Goal: Check status: Check status

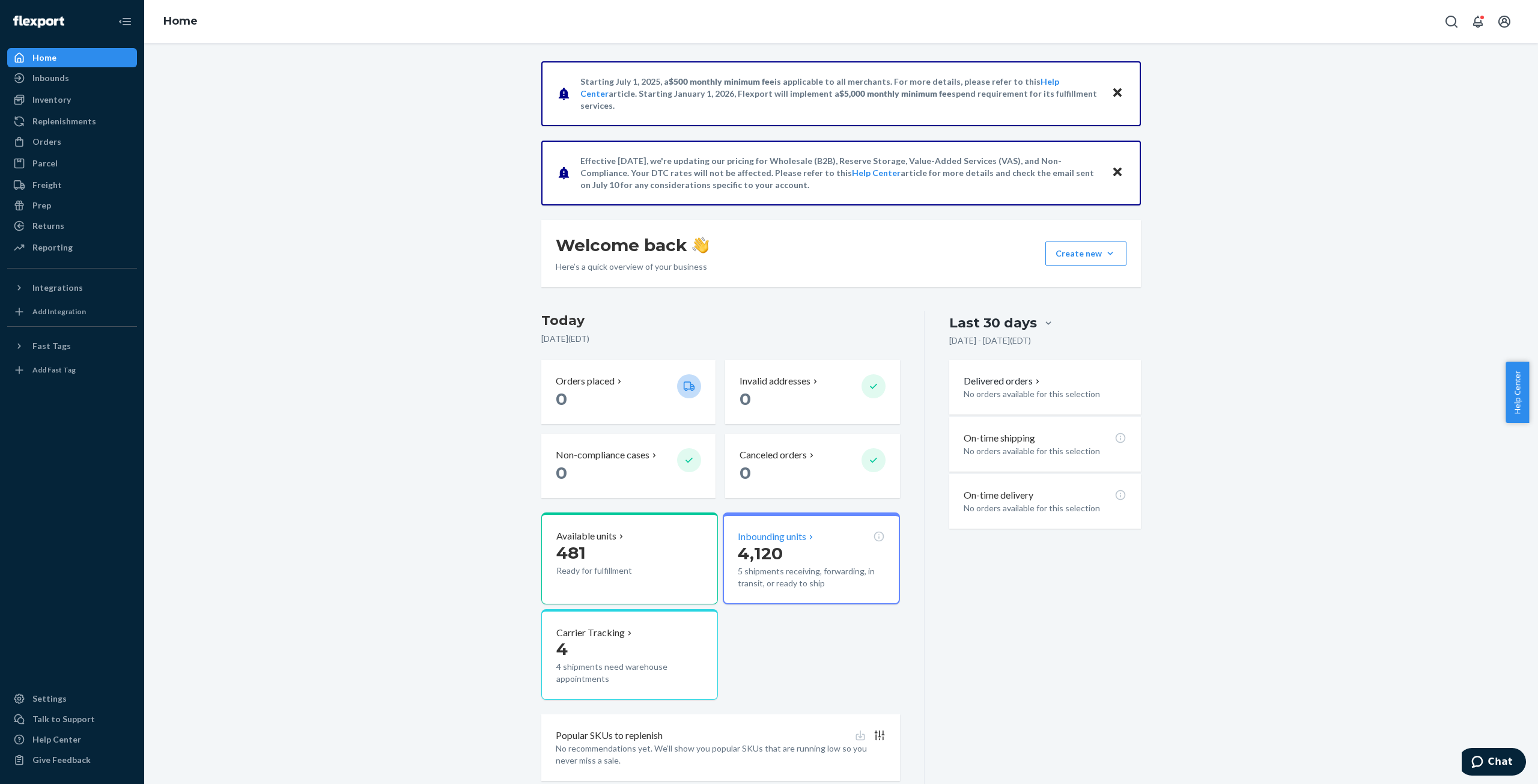
click at [783, 543] on p "4,120" at bounding box center [811, 553] width 147 height 22
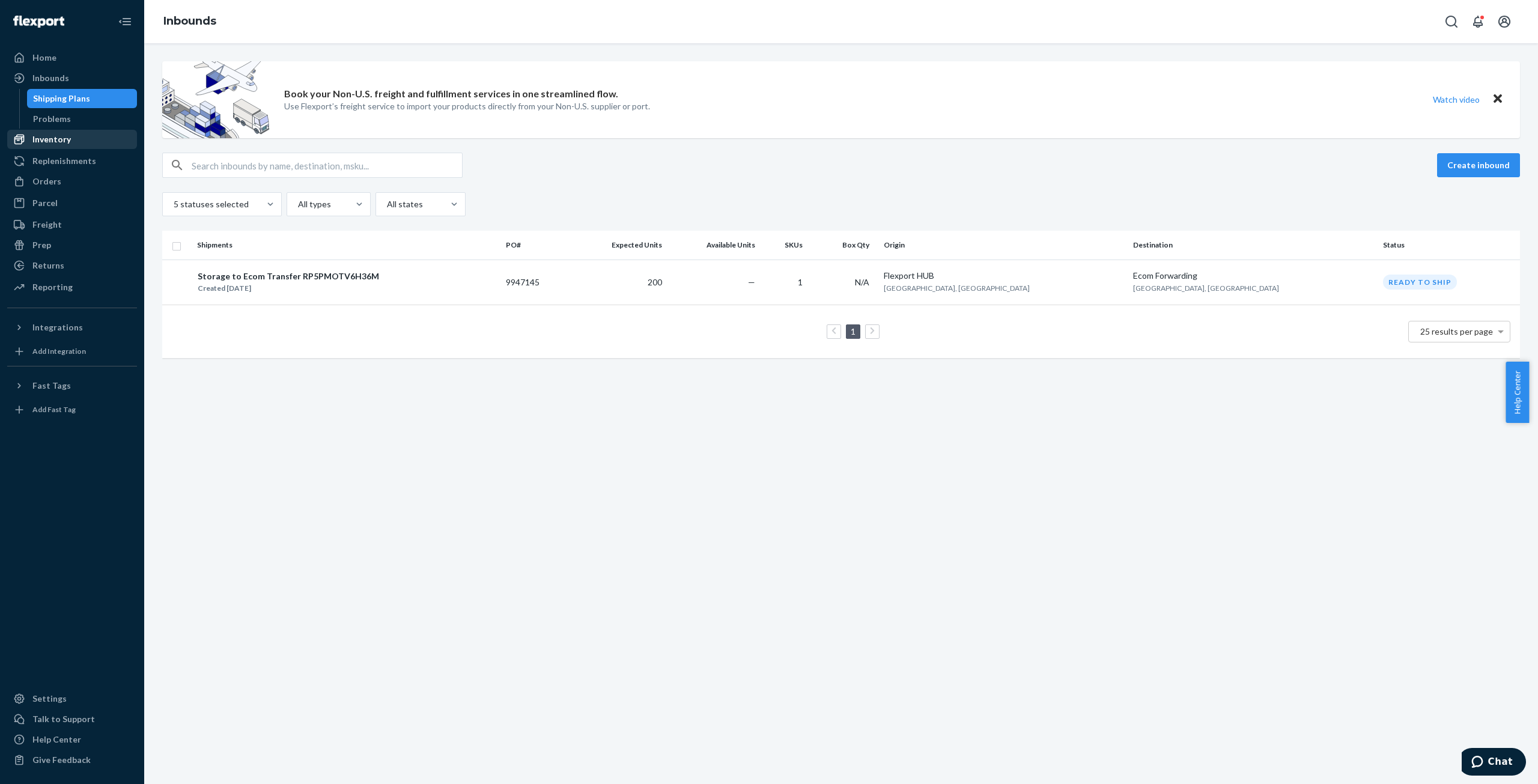
click at [42, 140] on div "Inventory" at bounding box center [51, 139] width 39 height 12
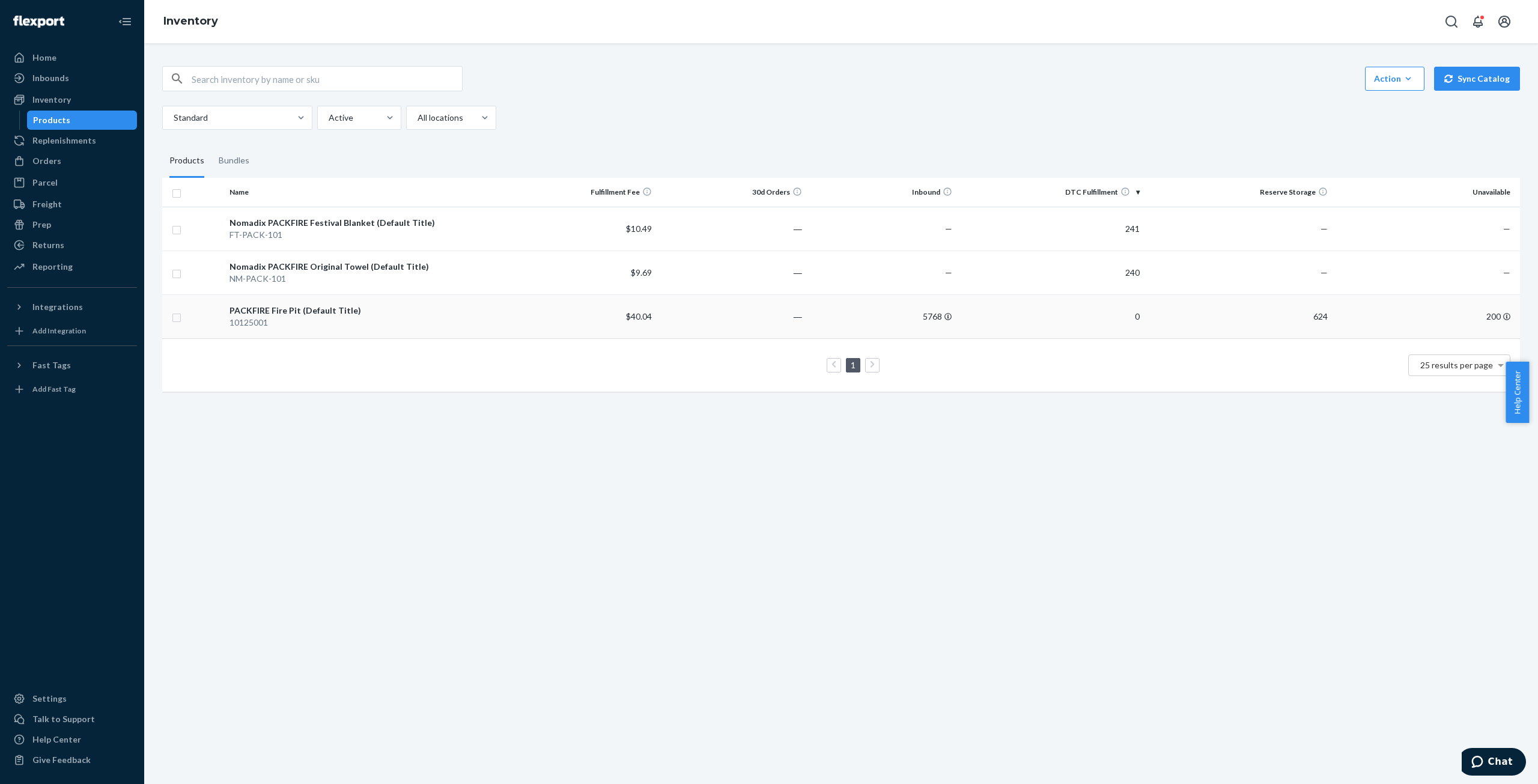
click at [239, 313] on div "PACKFIRE Fire Pit (Default Title)" at bounding box center [365, 310] width 272 height 12
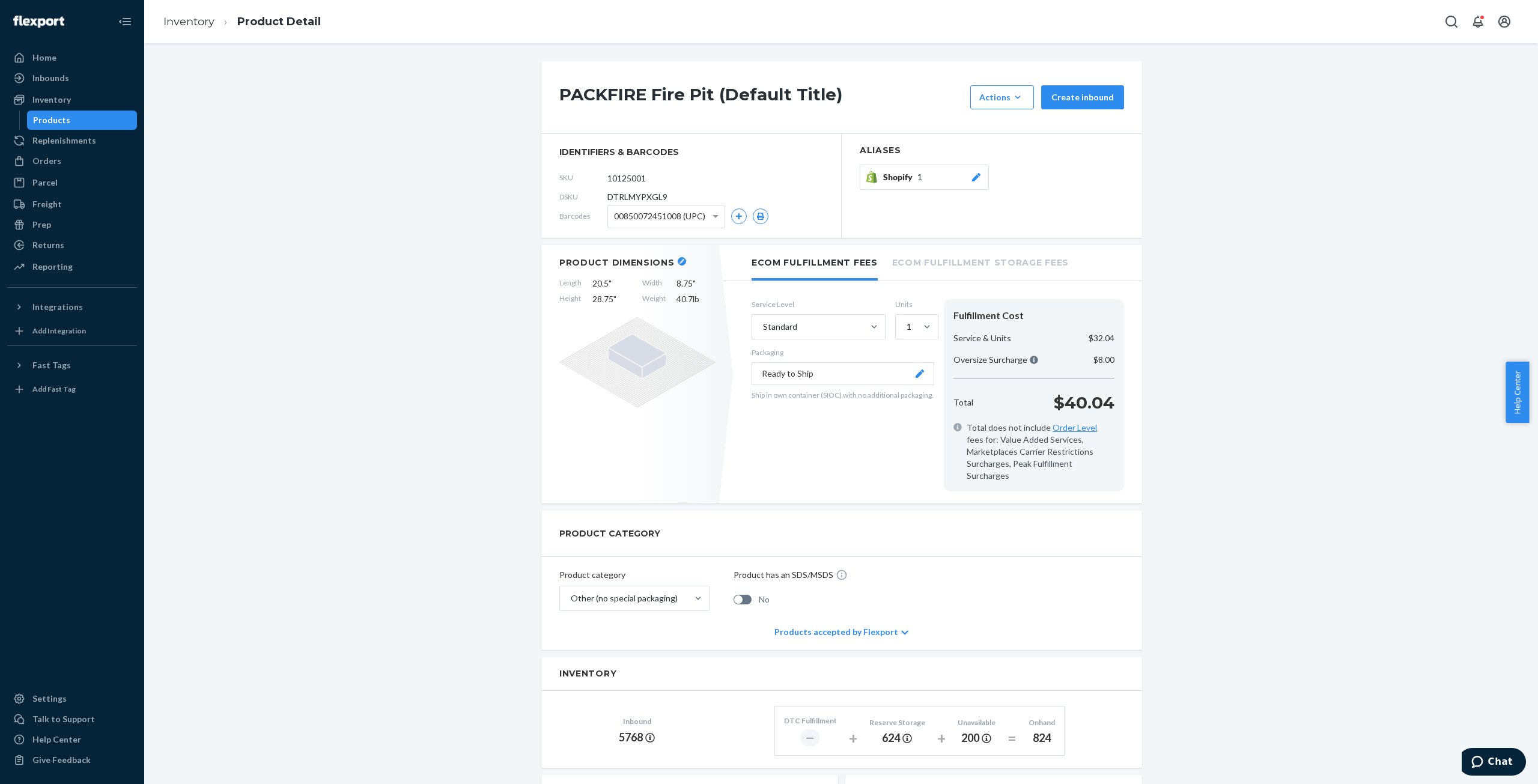
scroll to position [240, 0]
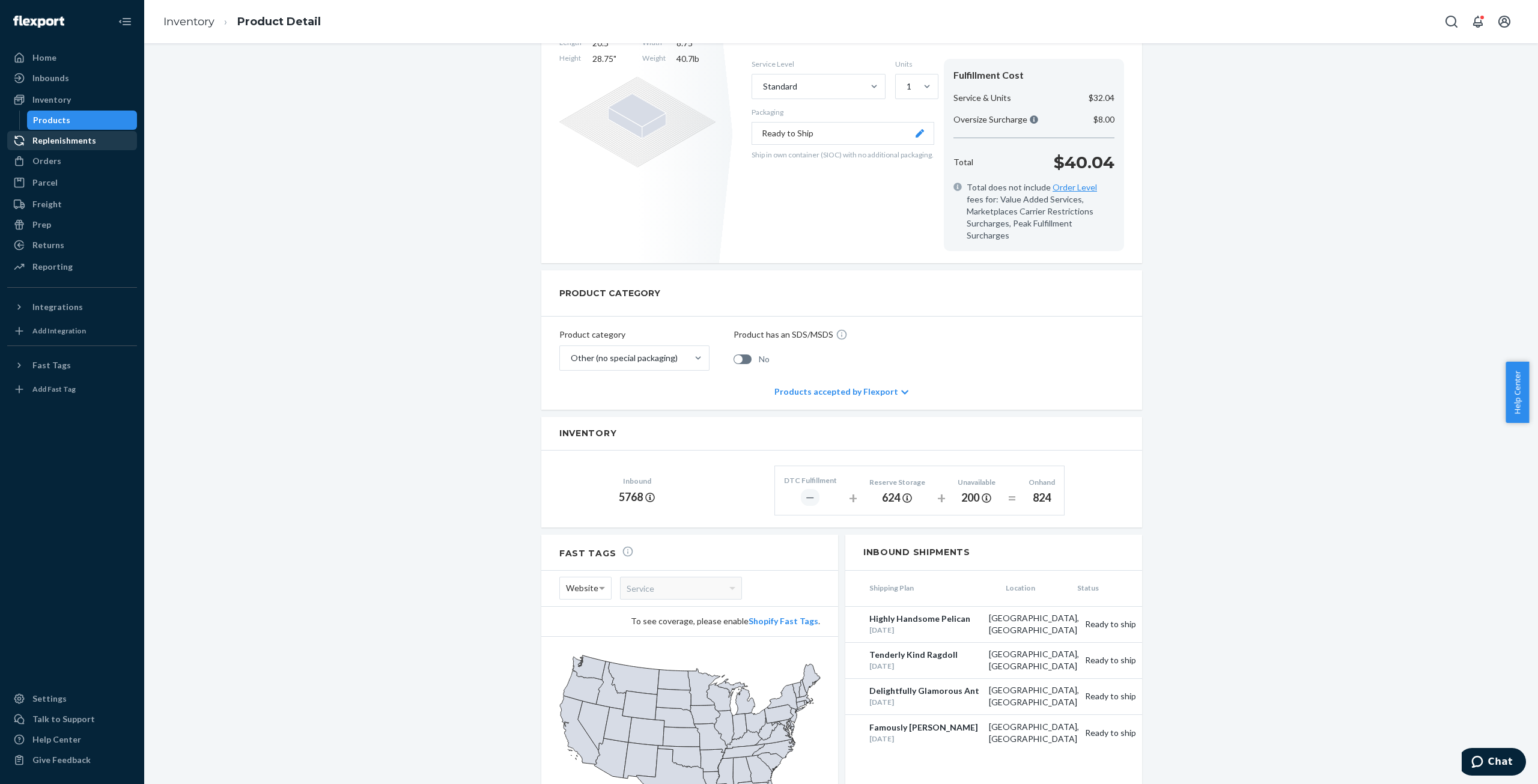
click at [40, 138] on div "Replenishments" at bounding box center [64, 140] width 63 height 12
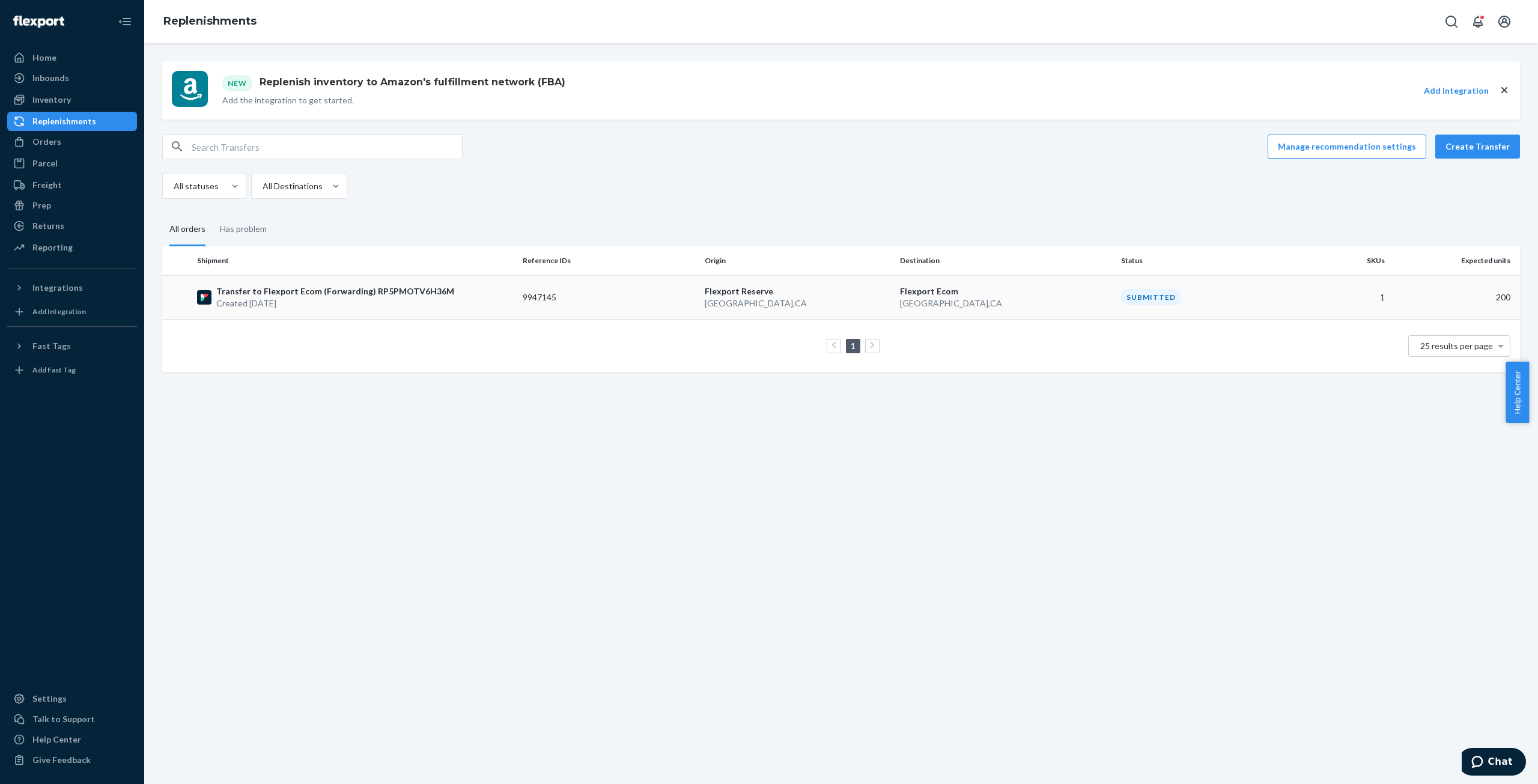
click at [262, 291] on p "Transfer to Flexport Ecom (Forwarding) RP5PMOTV6H36M" at bounding box center [335, 291] width 238 height 12
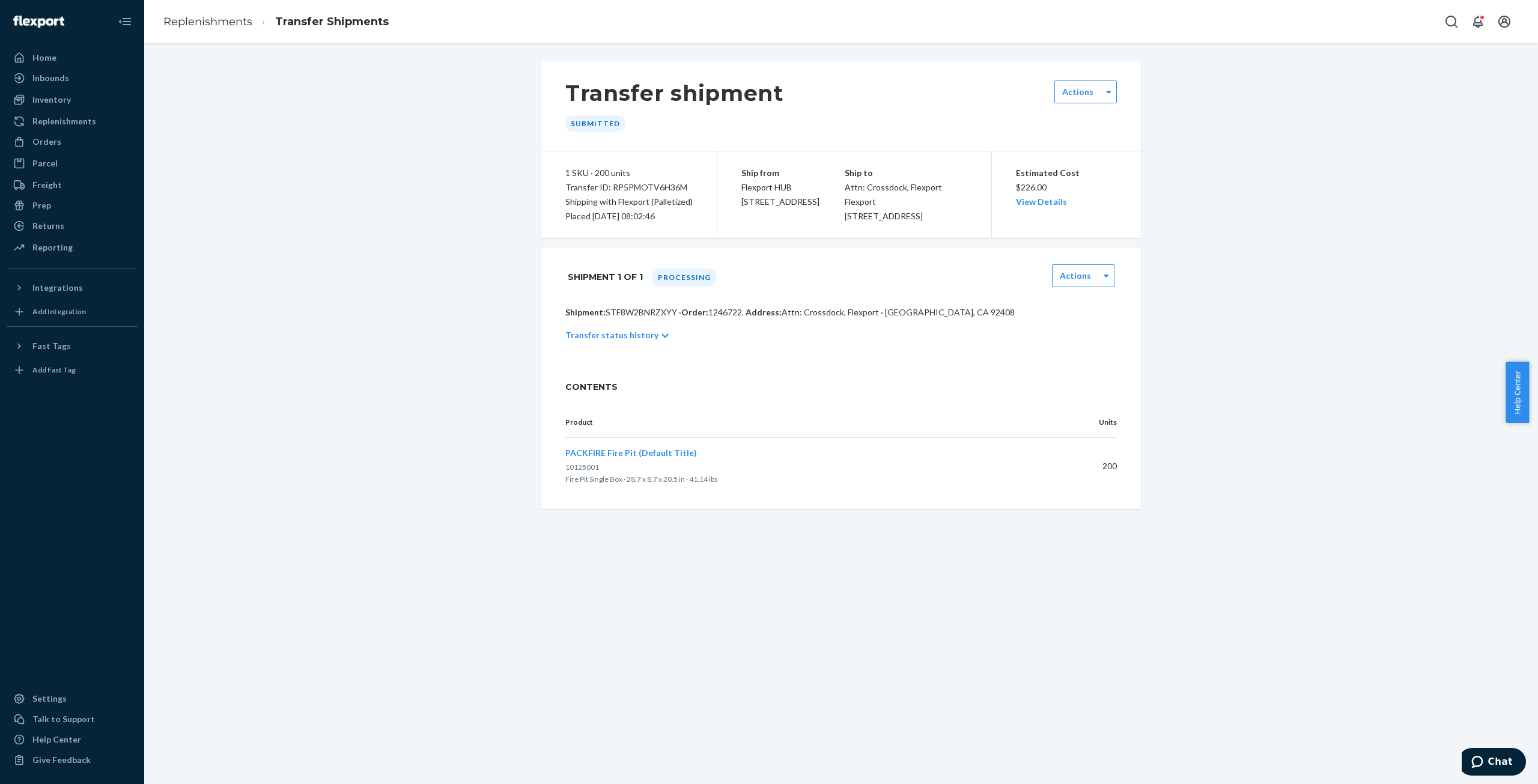
click at [647, 348] on div "Transfer status history" at bounding box center [841, 335] width 551 height 34
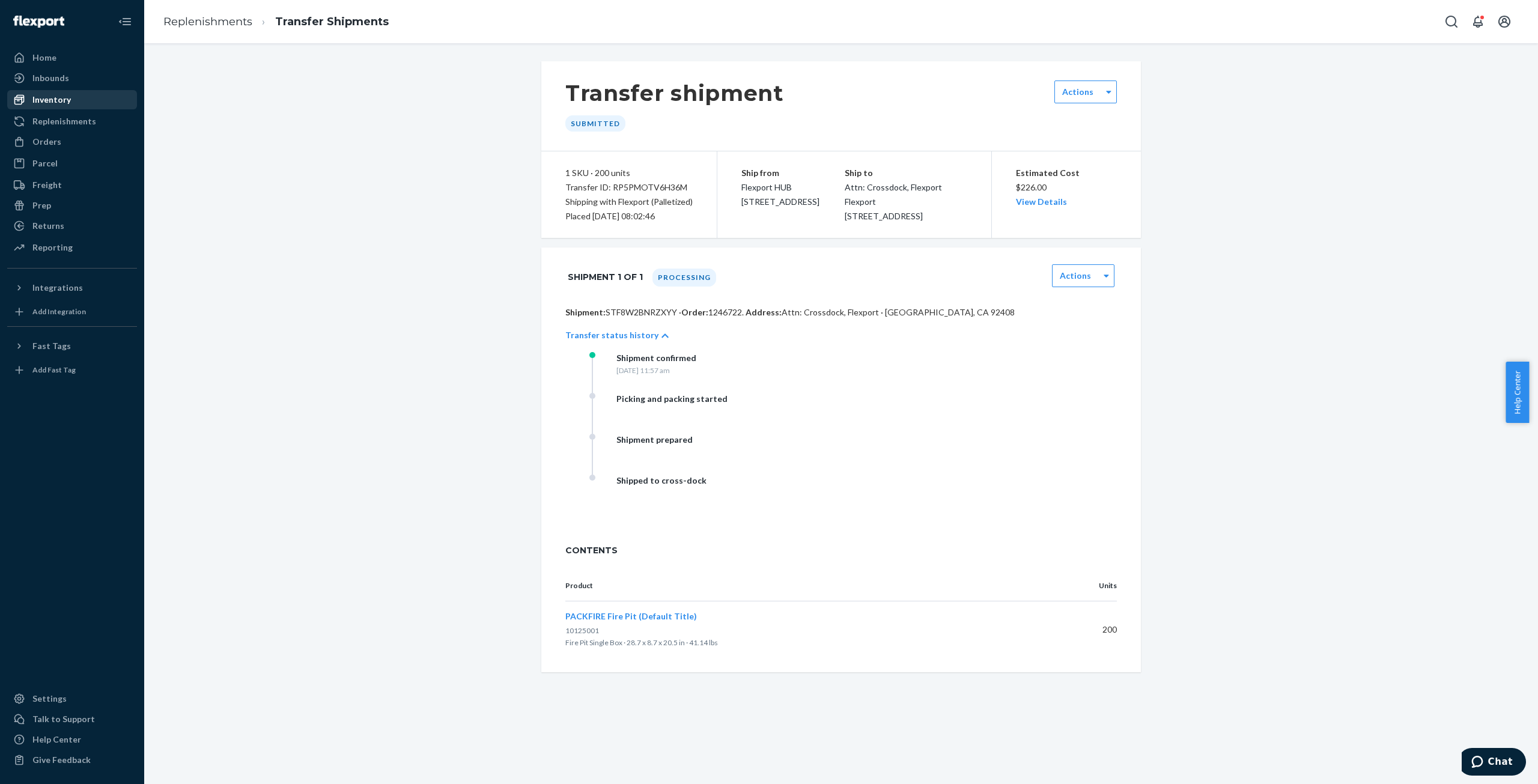
click at [46, 100] on div "Inventory" at bounding box center [51, 100] width 39 height 12
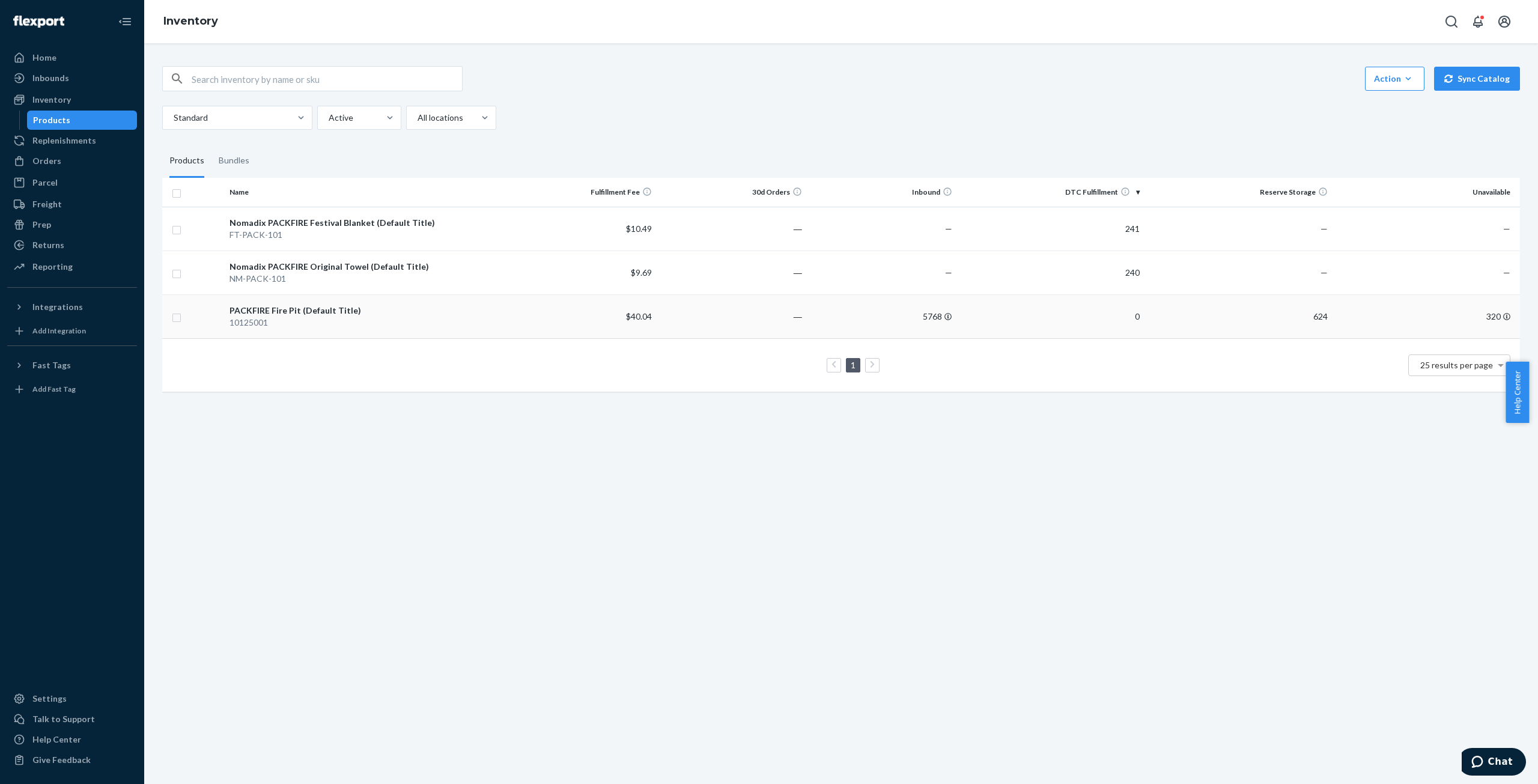
click at [270, 311] on div "PACKFIRE Fire Pit (Default Title)" at bounding box center [365, 310] width 272 height 12
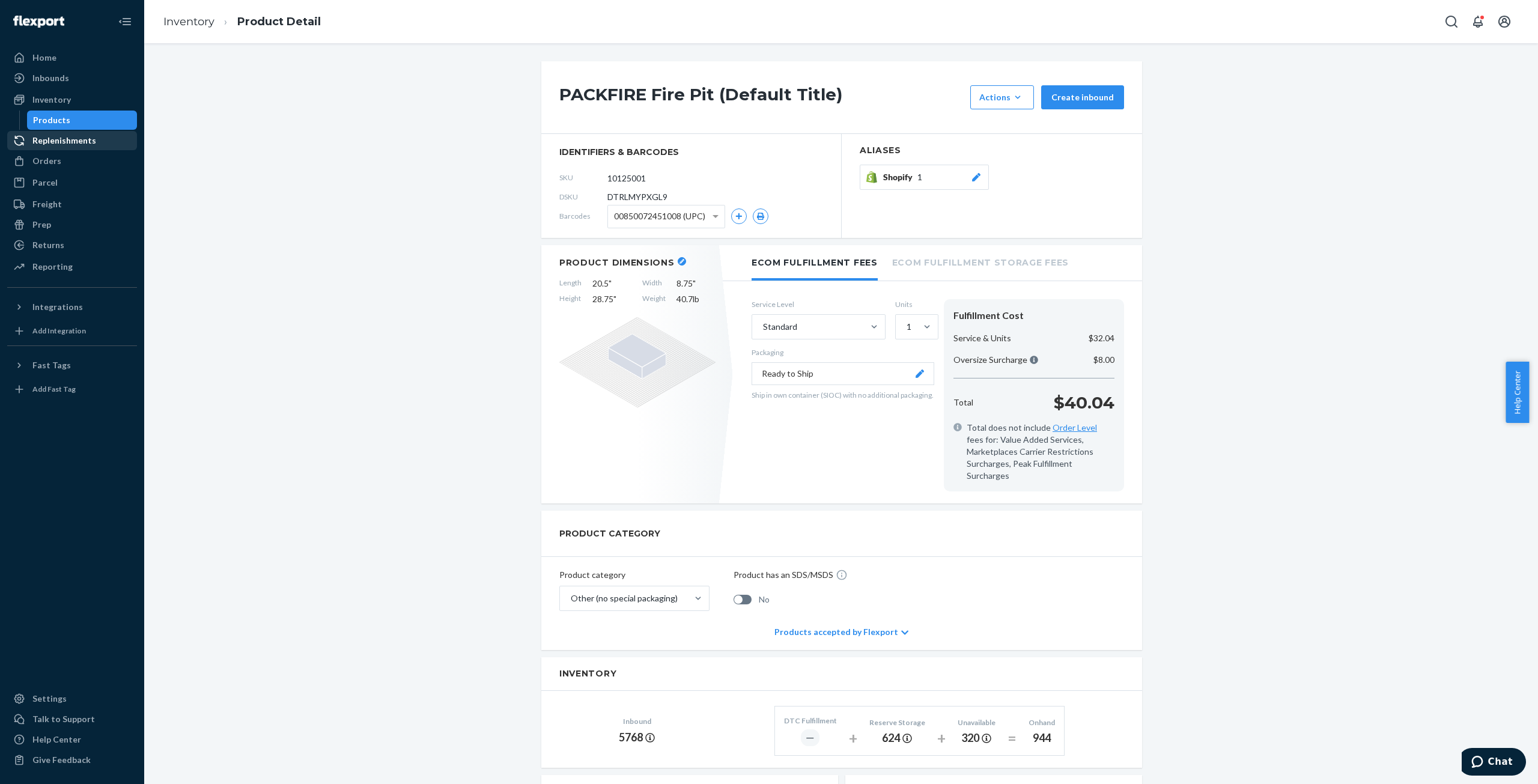
click at [41, 138] on div "Replenishments" at bounding box center [64, 140] width 63 height 12
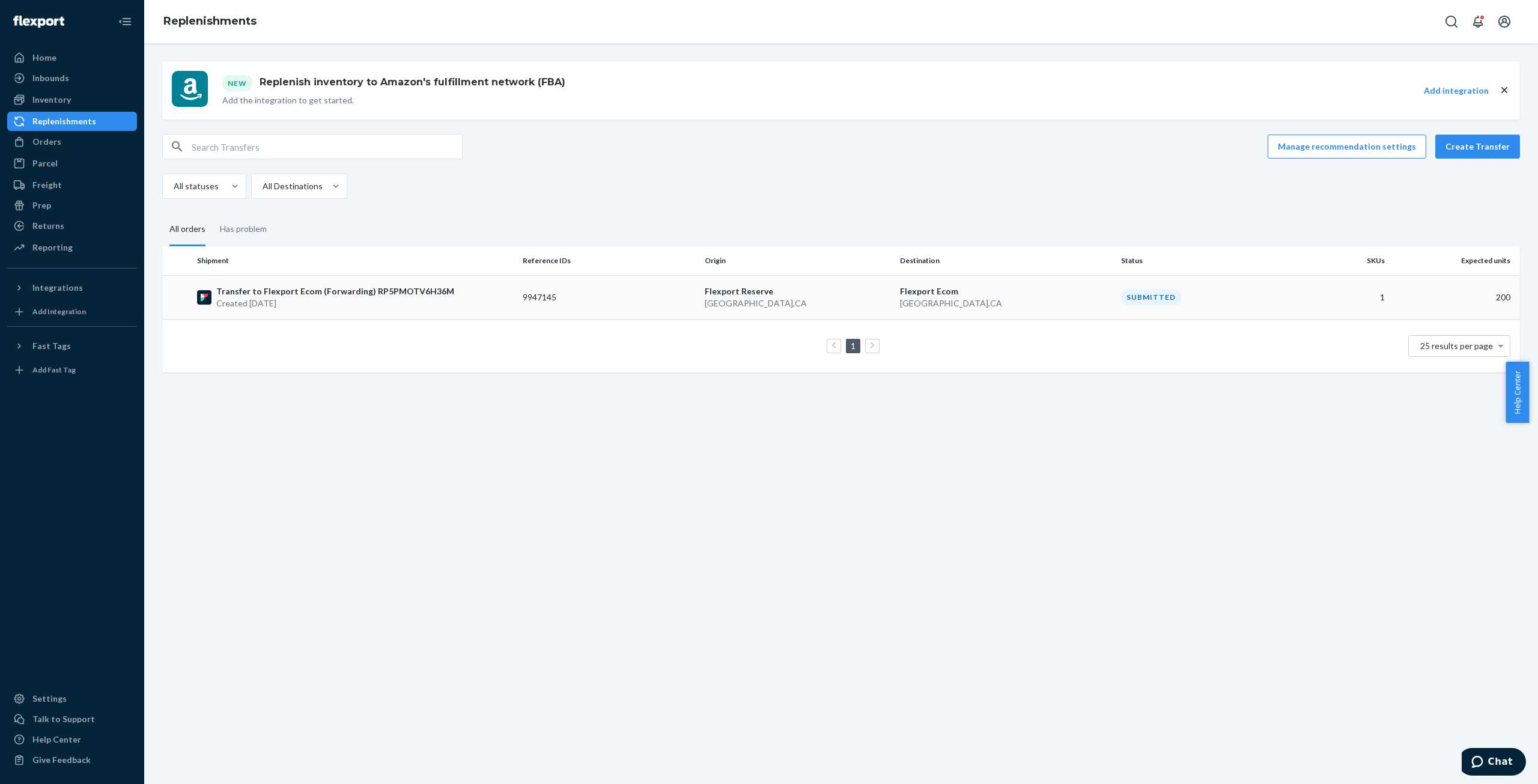
click at [249, 295] on p "Transfer to Flexport Ecom (Forwarding) RP5PMOTV6H36M" at bounding box center [335, 291] width 238 height 12
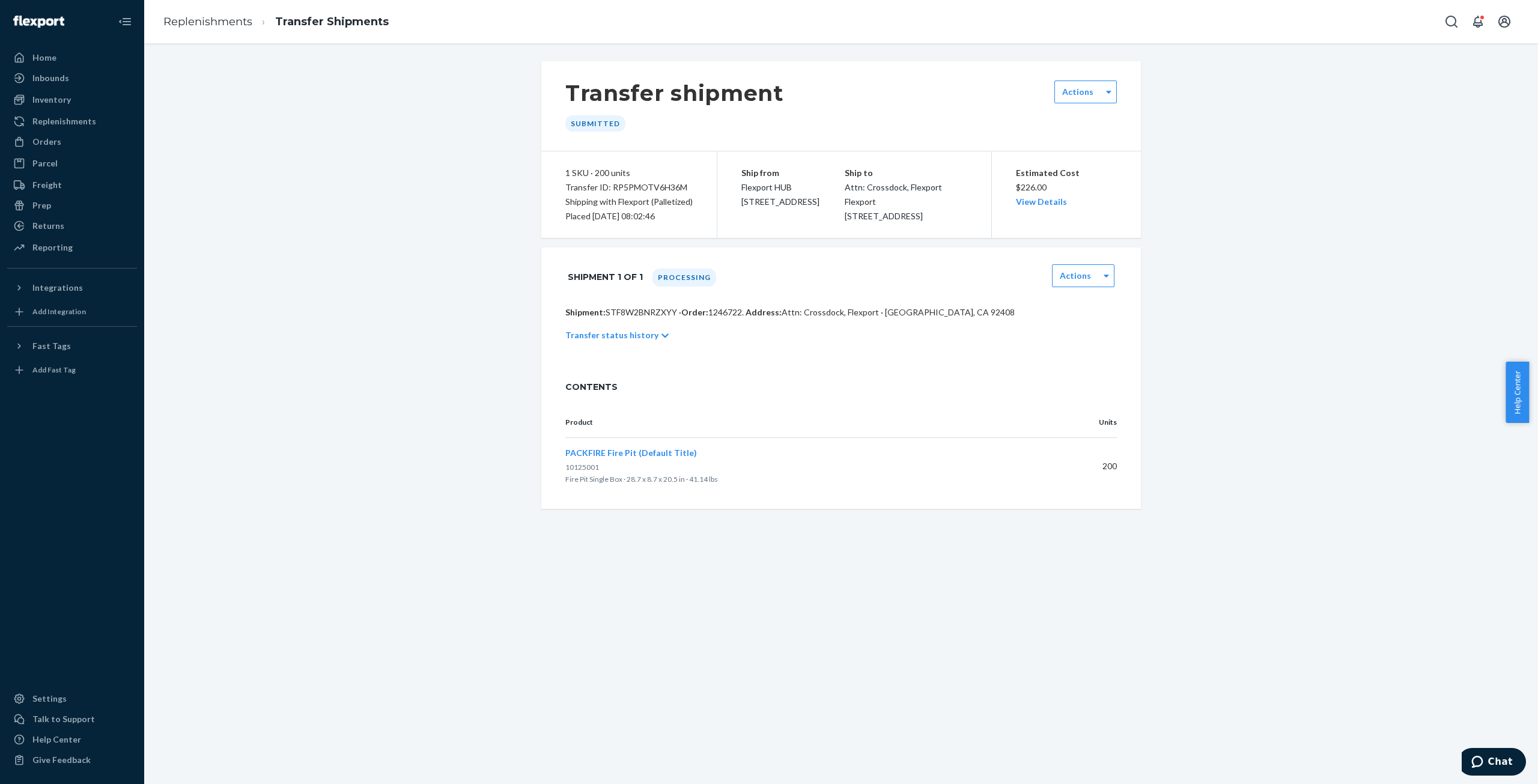
click at [662, 338] on icon at bounding box center [665, 336] width 7 height 4
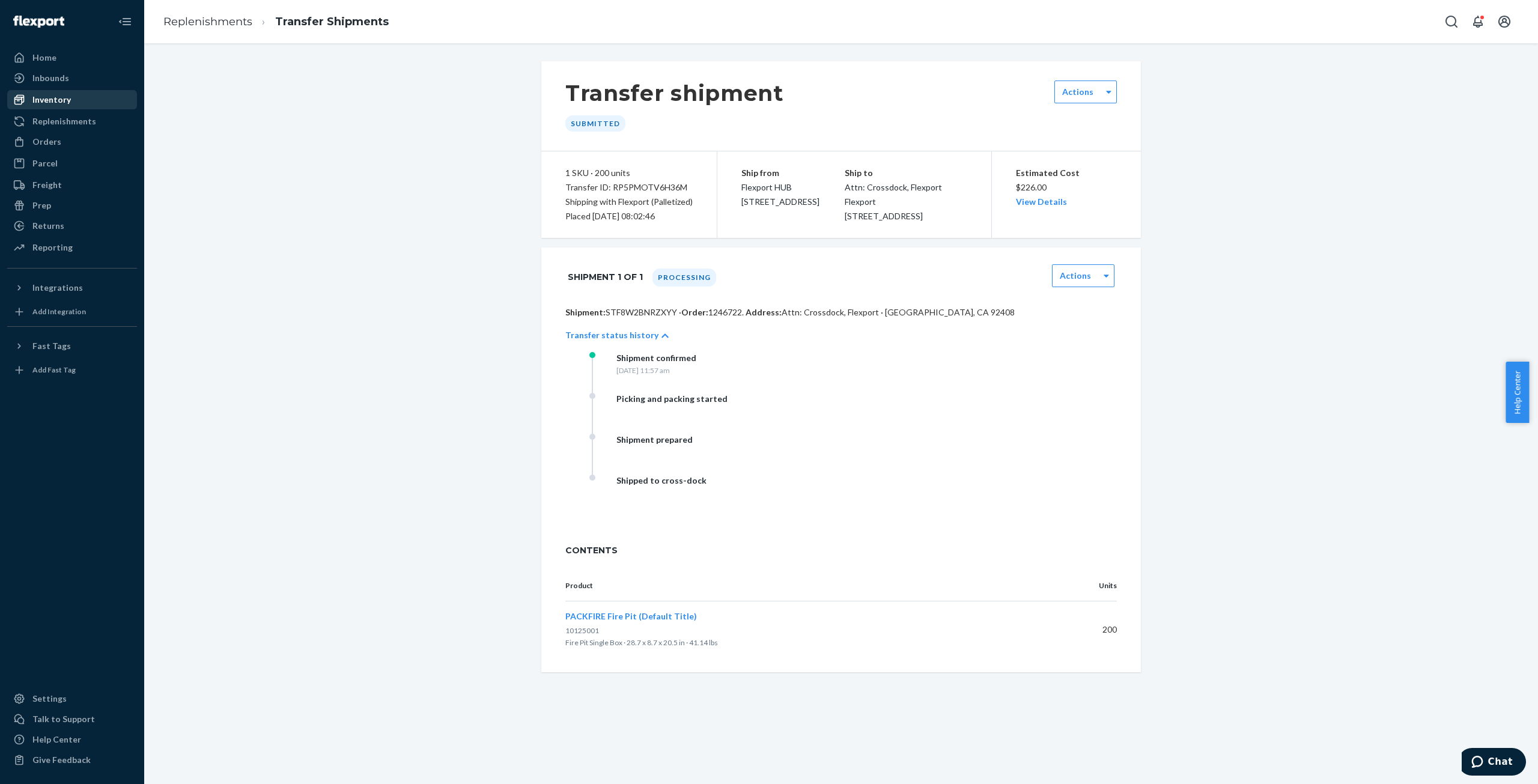
click at [63, 98] on div "Inventory" at bounding box center [51, 100] width 39 height 12
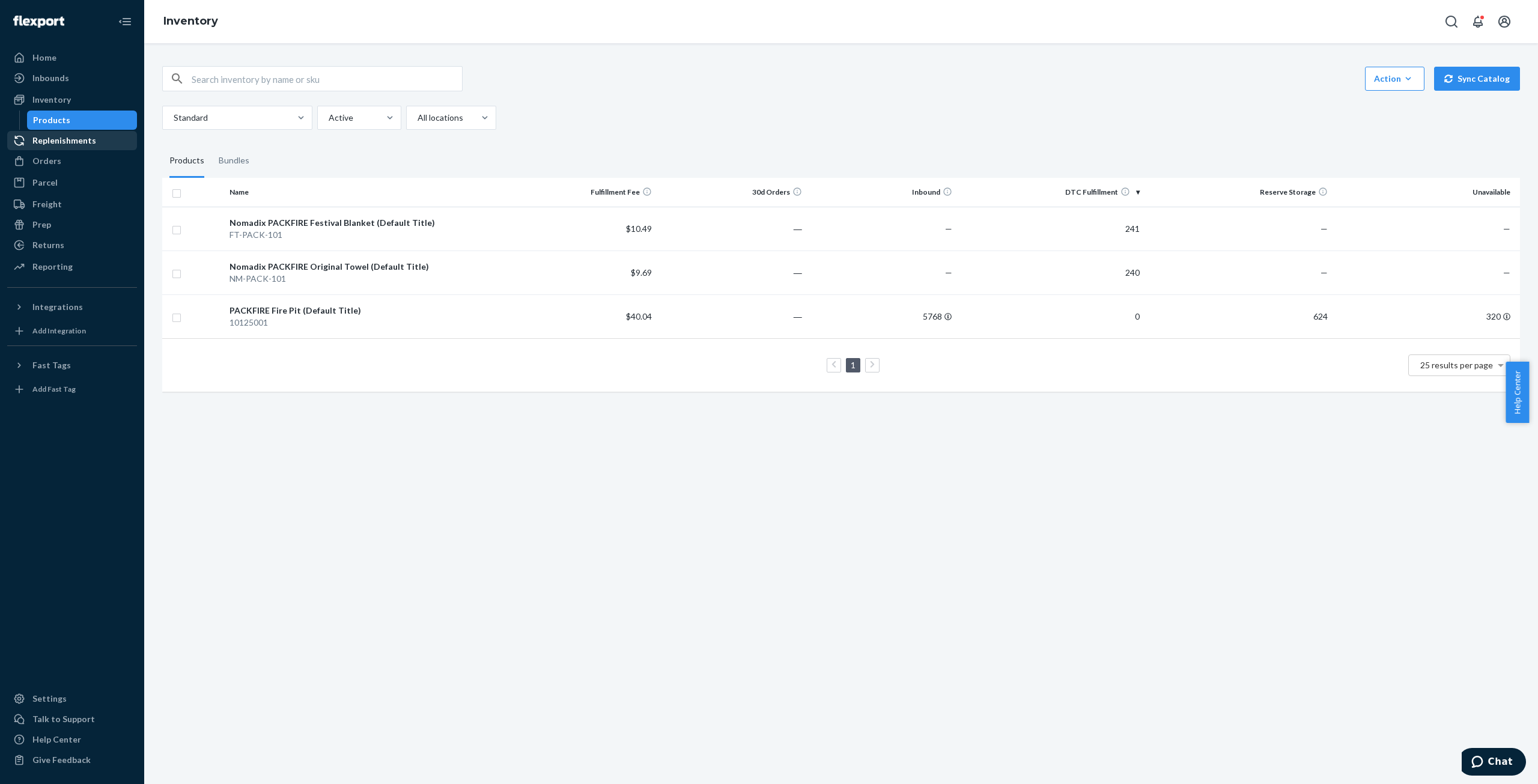
click at [76, 132] on div "Replenishments" at bounding box center [72, 140] width 128 height 17
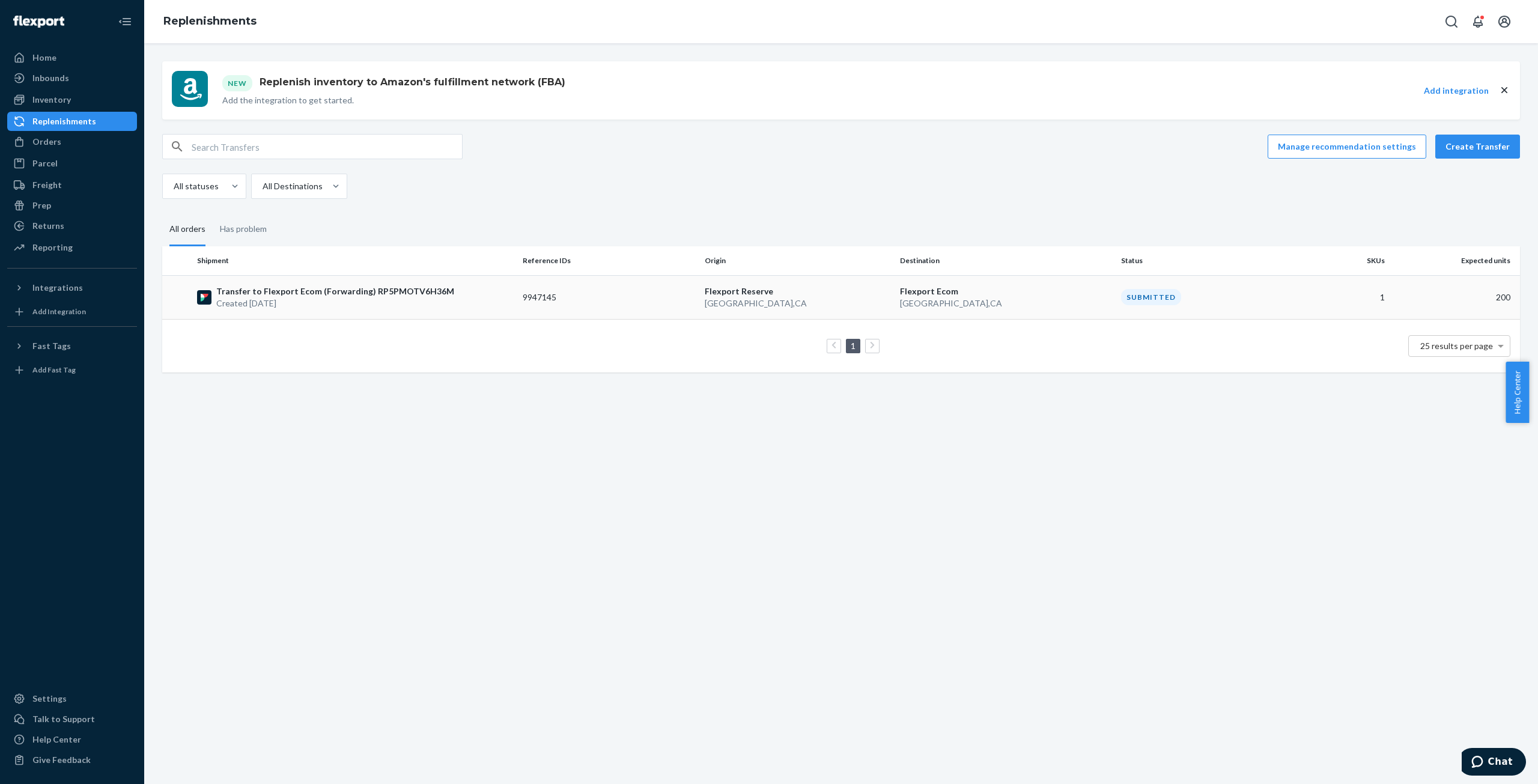
click at [274, 297] on p "Created [DATE]" at bounding box center [335, 303] width 238 height 12
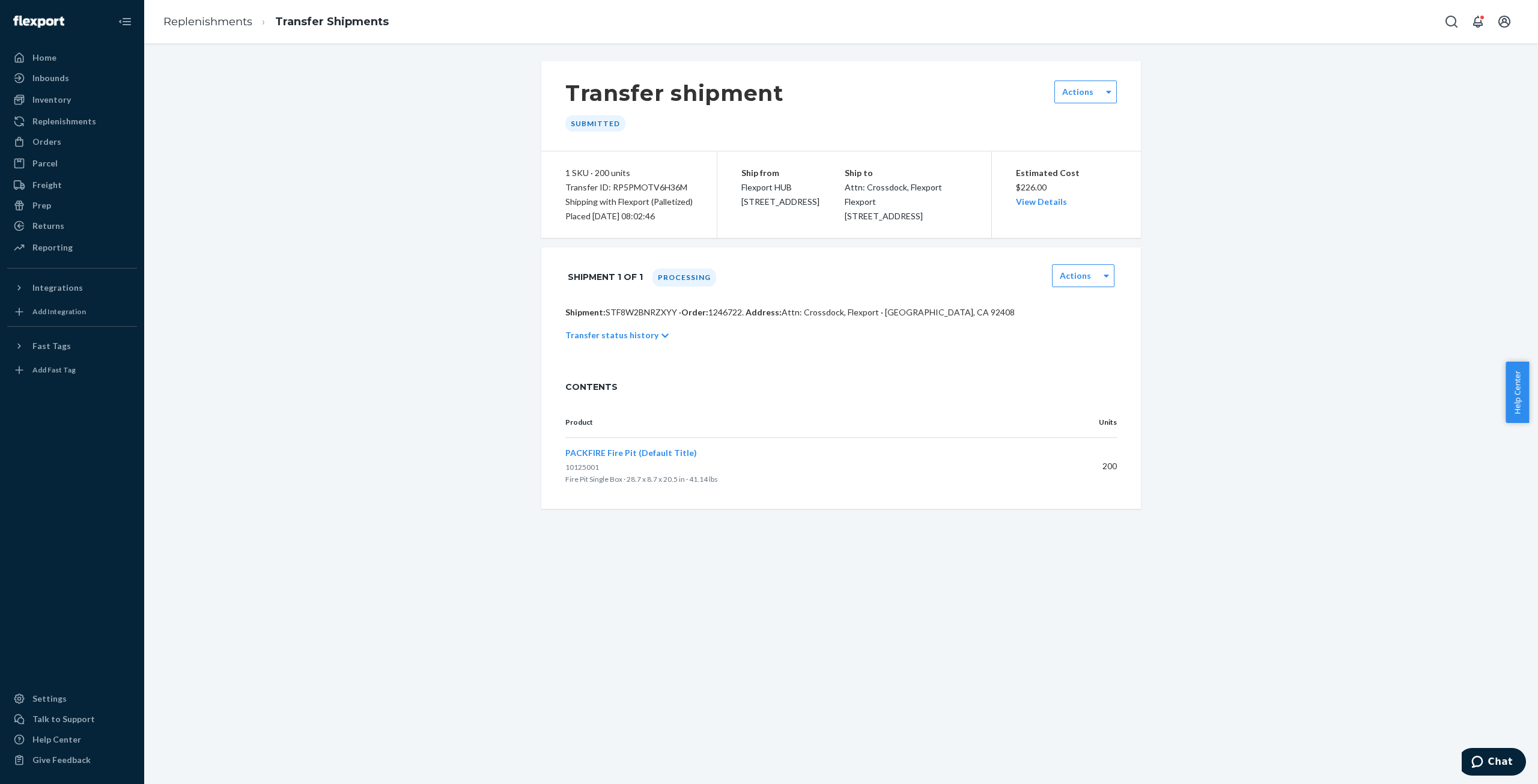
click at [662, 340] on icon at bounding box center [665, 336] width 7 height 8
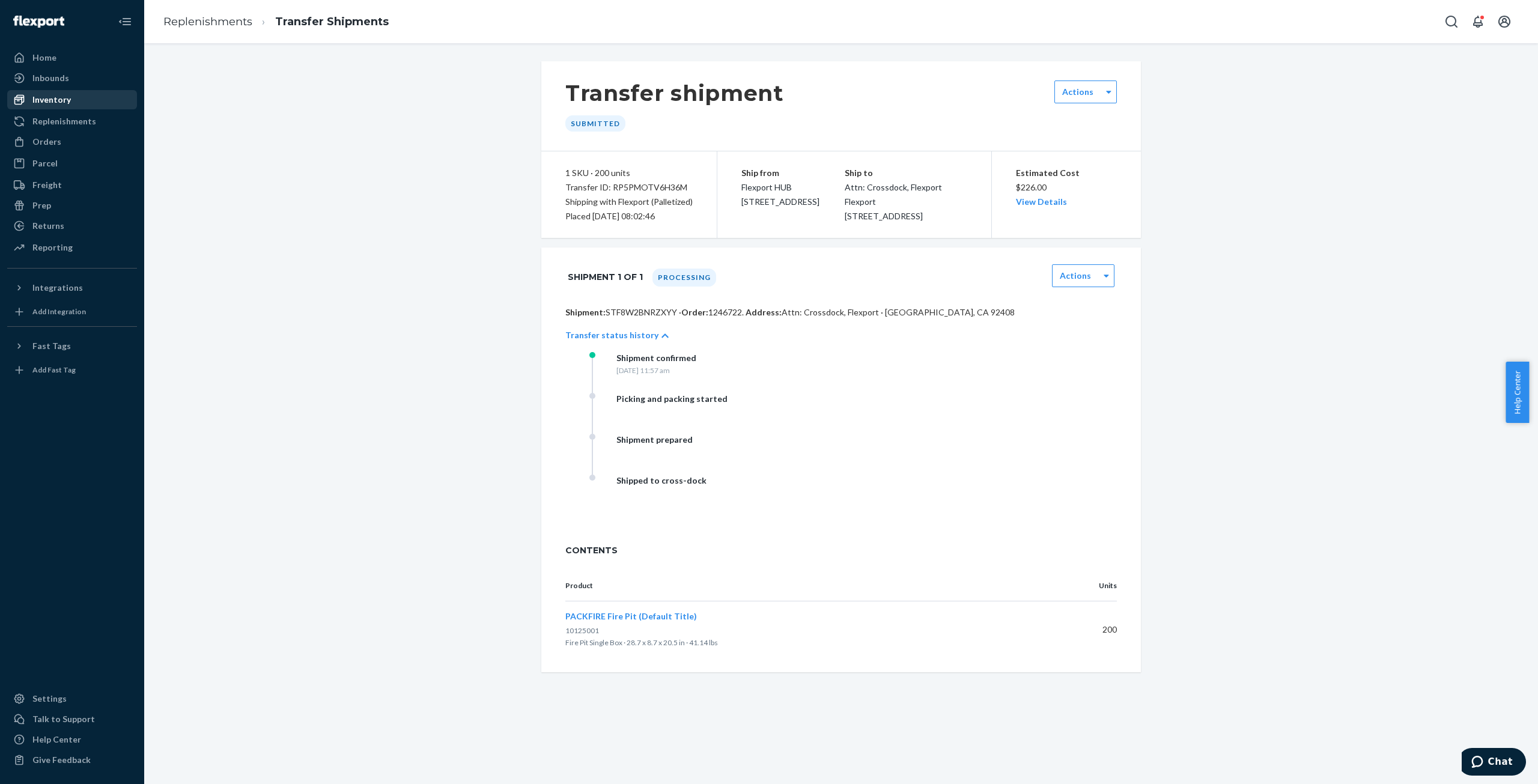
click at [43, 96] on div "Inventory" at bounding box center [51, 100] width 39 height 12
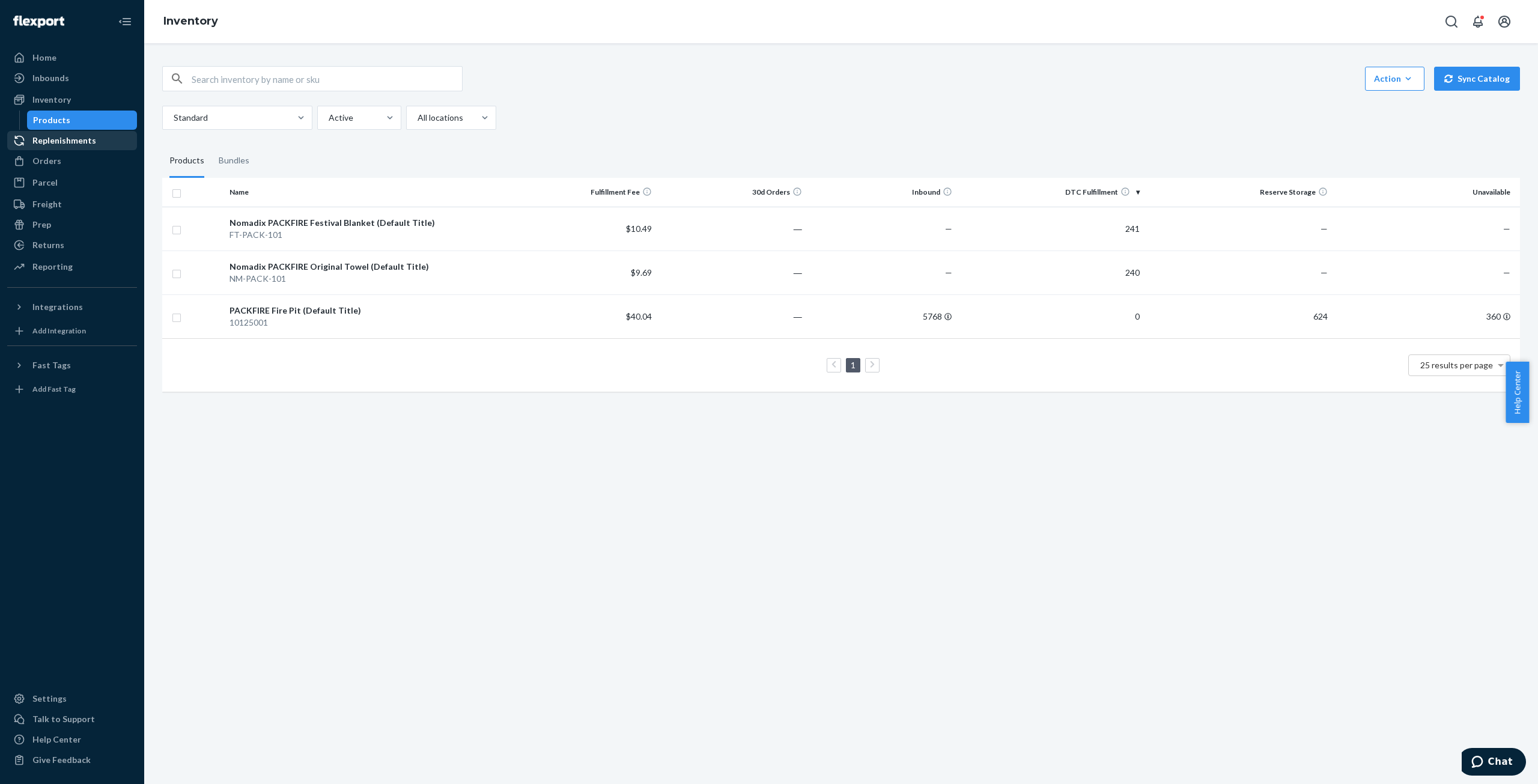
click at [74, 140] on div "Replenishments" at bounding box center [64, 140] width 63 height 12
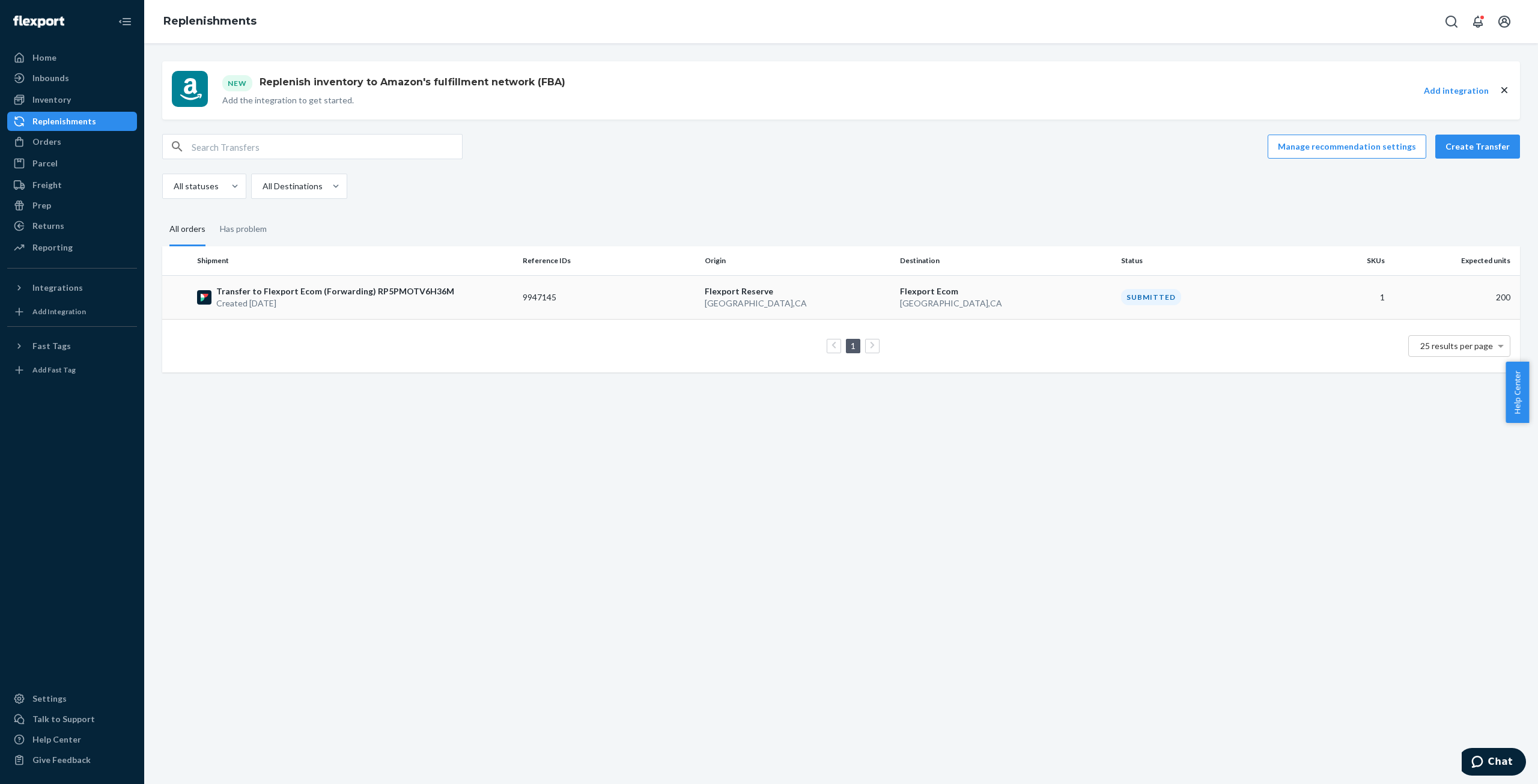
click at [271, 301] on p "Created [DATE]" at bounding box center [335, 303] width 238 height 12
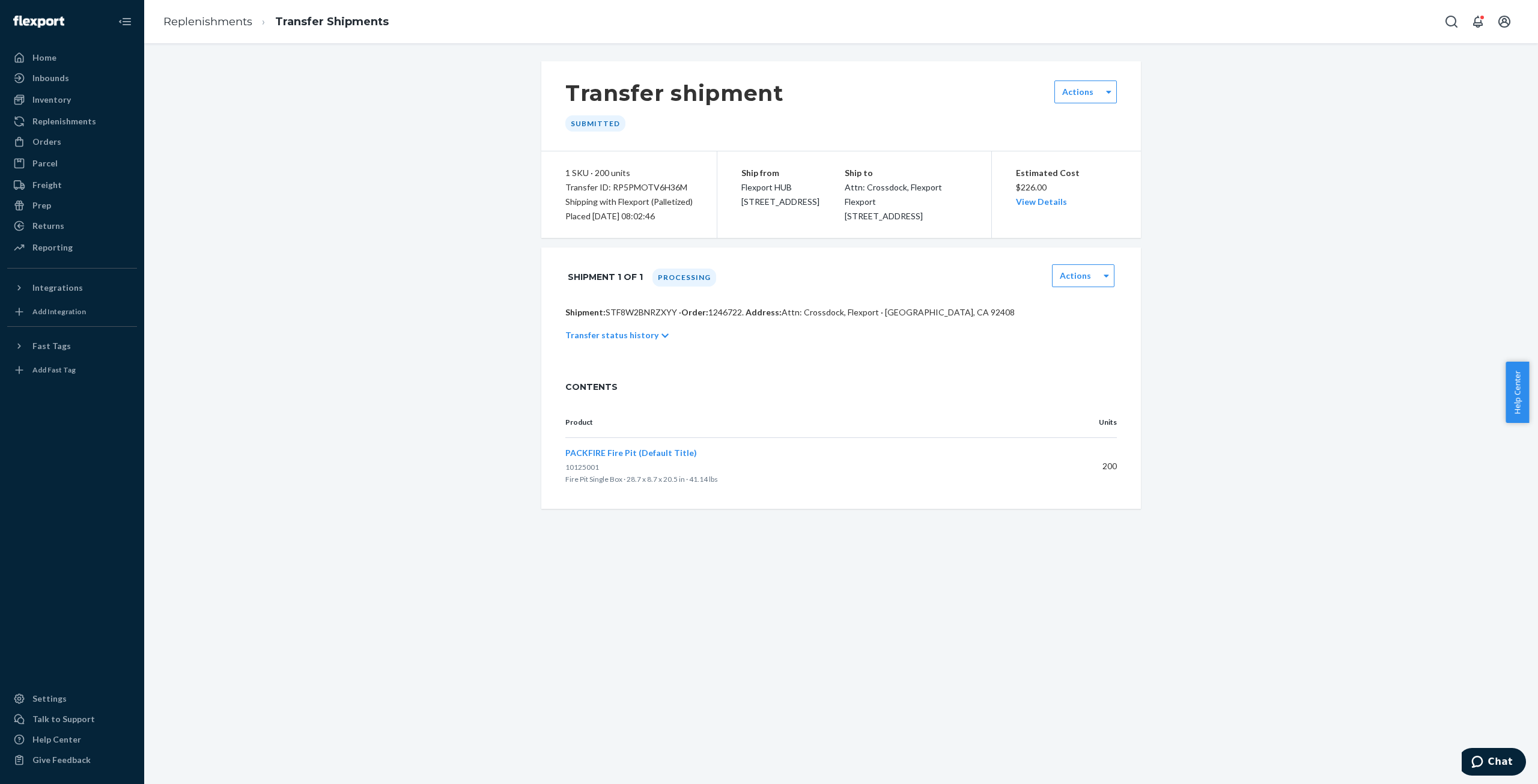
click at [662, 340] on icon at bounding box center [665, 336] width 7 height 8
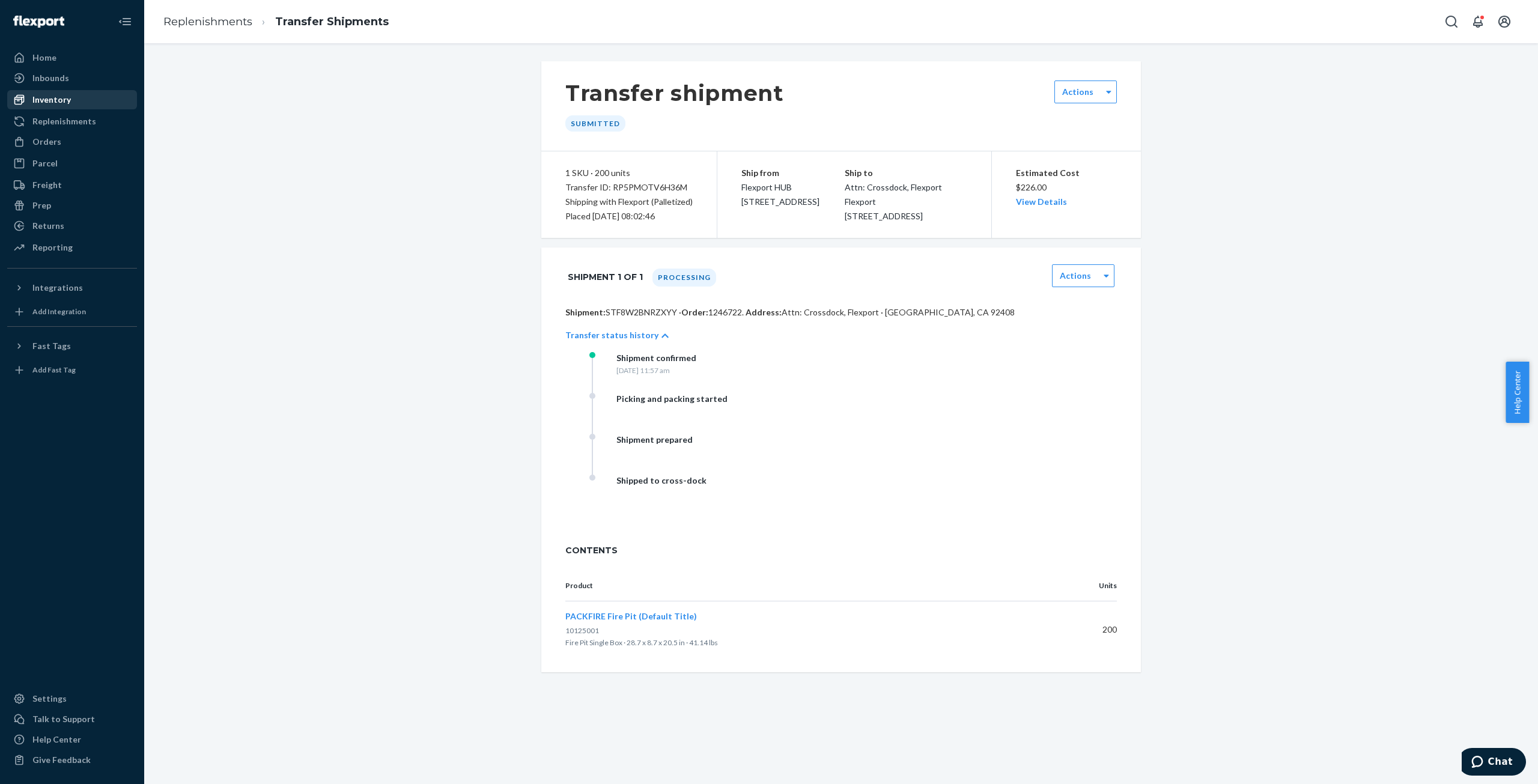
click at [52, 99] on div "Inventory" at bounding box center [51, 100] width 39 height 12
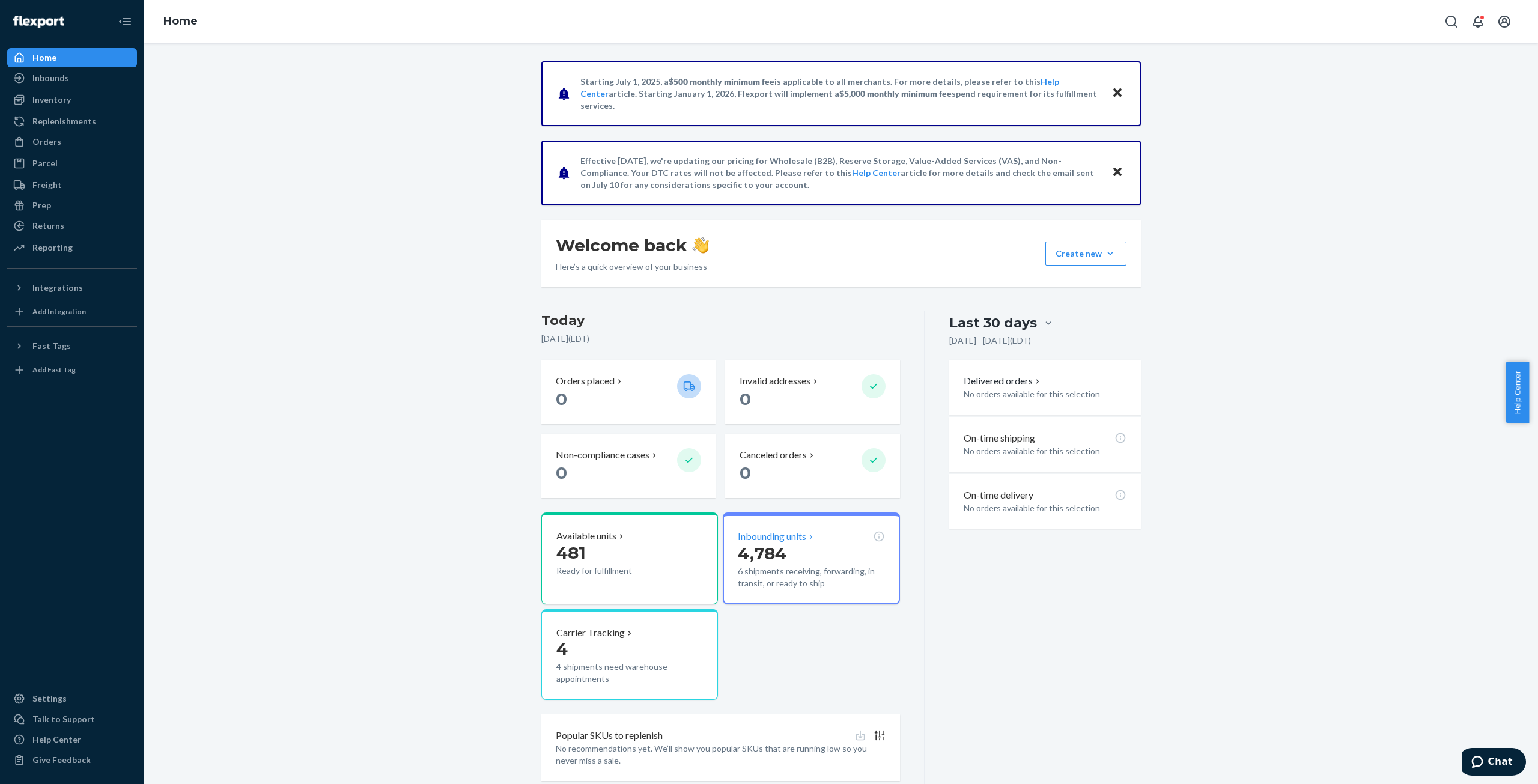
click at [752, 548] on span "4,784" at bounding box center [762, 553] width 49 height 20
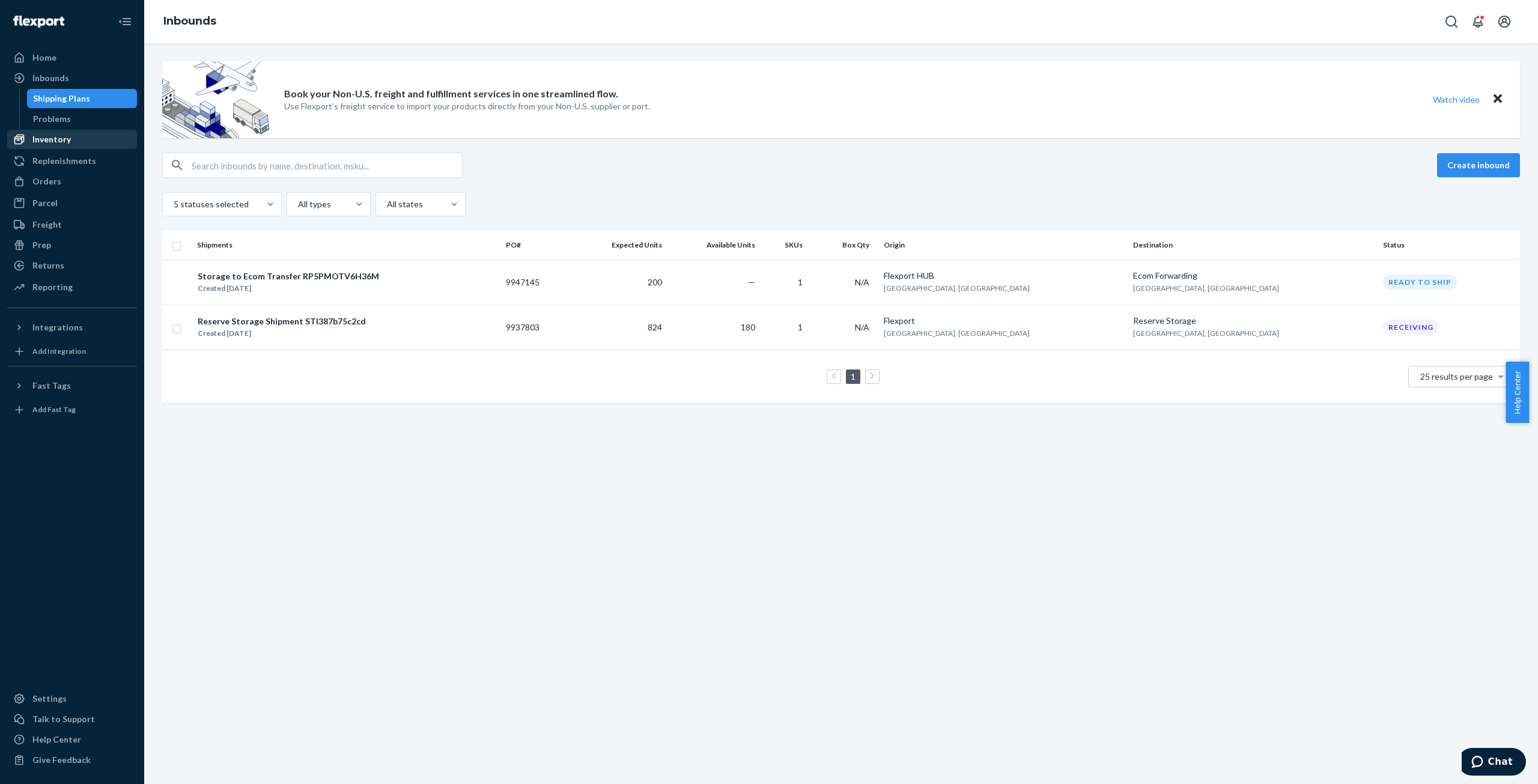
click at [42, 132] on div "Inventory" at bounding box center [72, 139] width 128 height 17
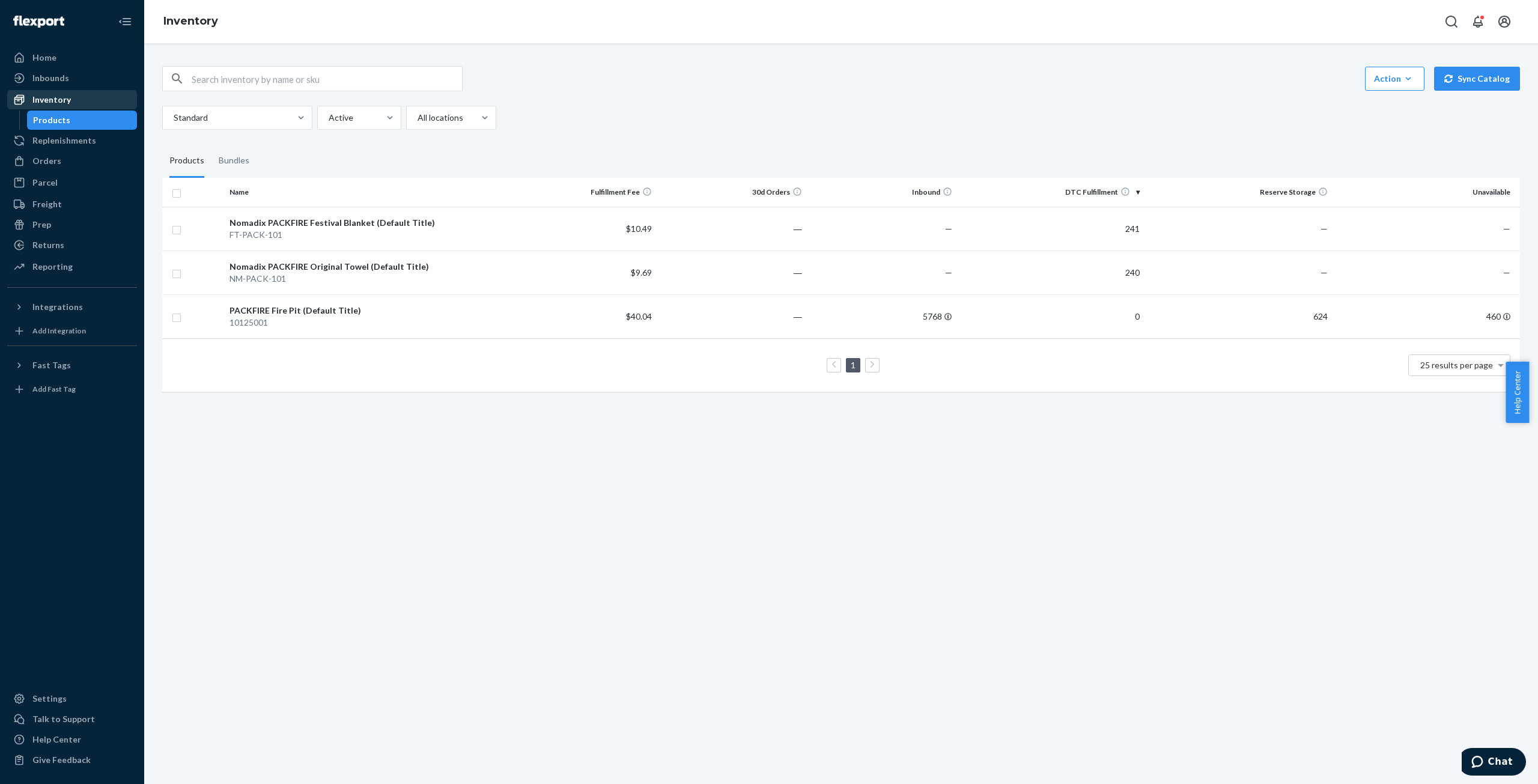
click at [41, 101] on div "Inventory" at bounding box center [51, 100] width 39 height 12
click at [44, 143] on div "Replenishments" at bounding box center [64, 140] width 63 height 12
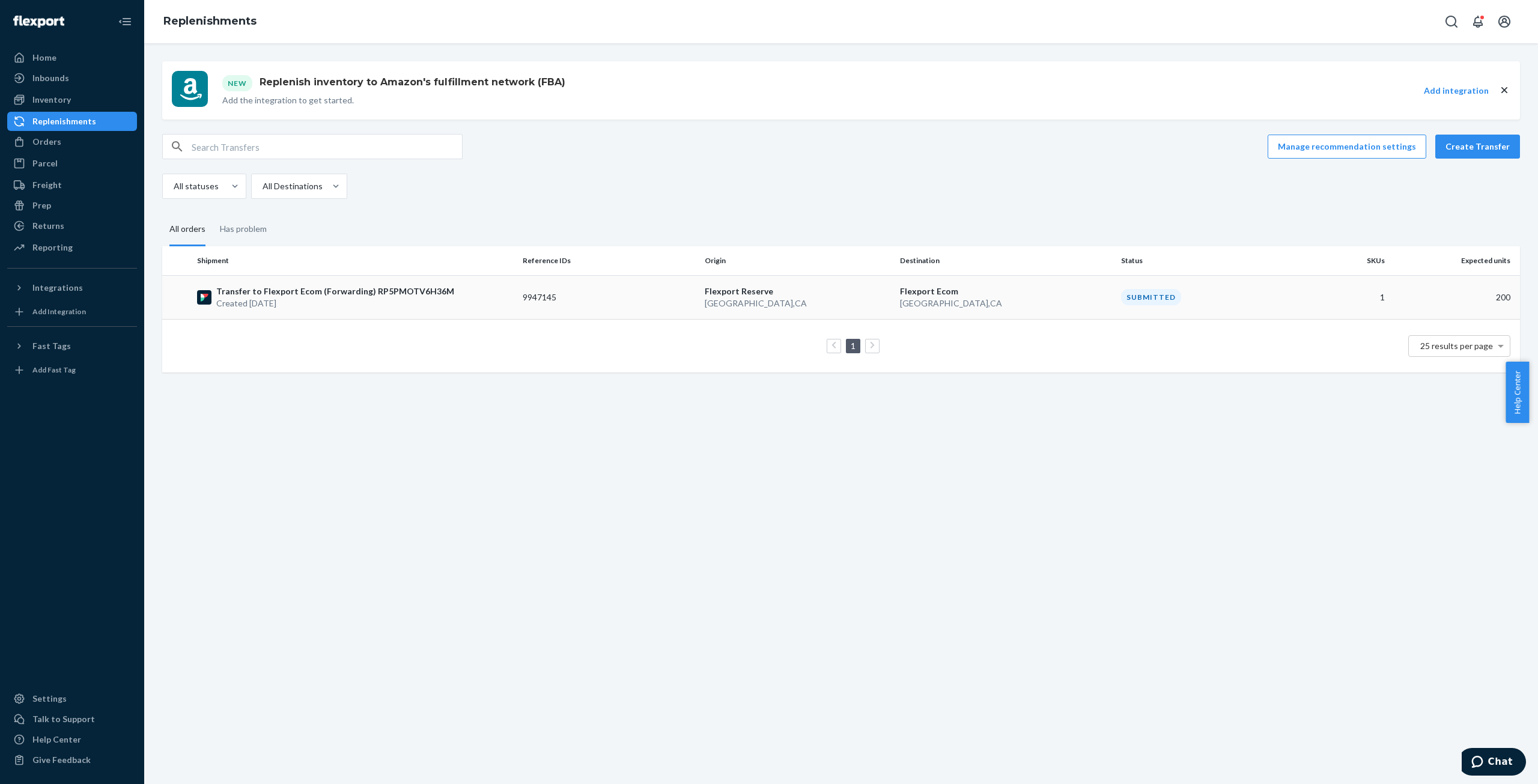
click at [280, 293] on p "Transfer to Flexport Ecom (Forwarding) RP5PMOTV6H36M" at bounding box center [335, 291] width 238 height 12
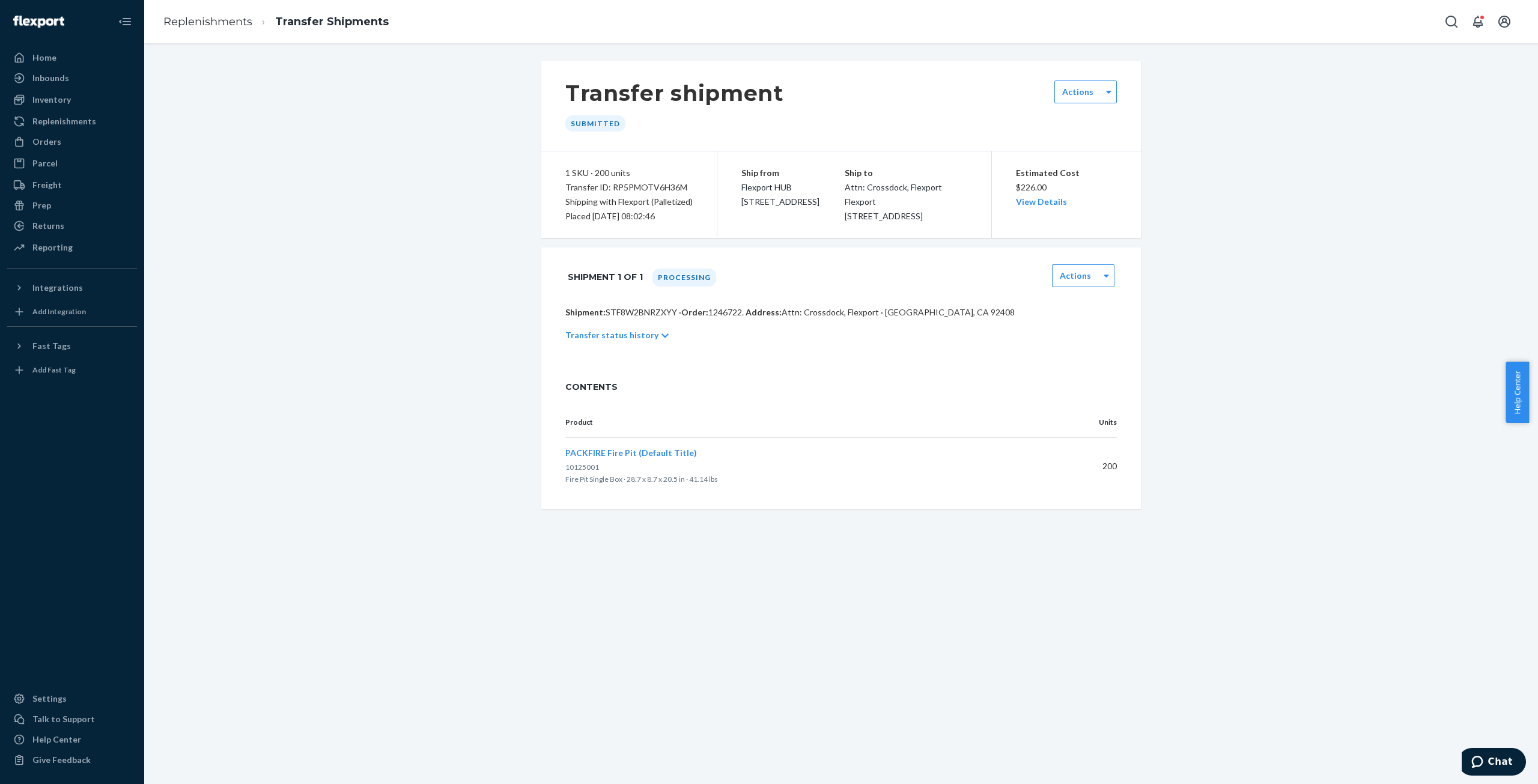
click at [662, 340] on icon at bounding box center [665, 336] width 7 height 8
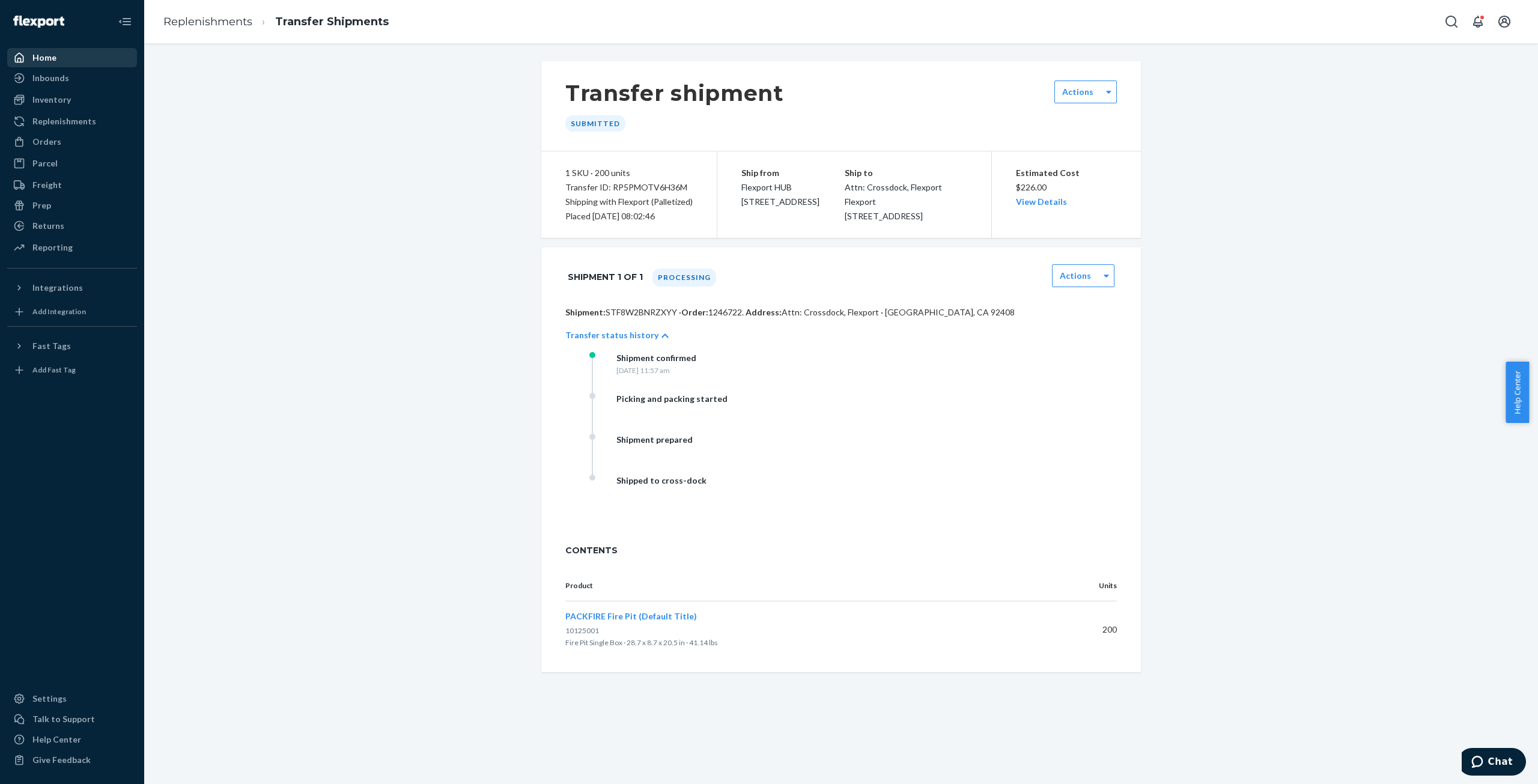
click at [36, 62] on div "Home" at bounding box center [44, 57] width 24 height 12
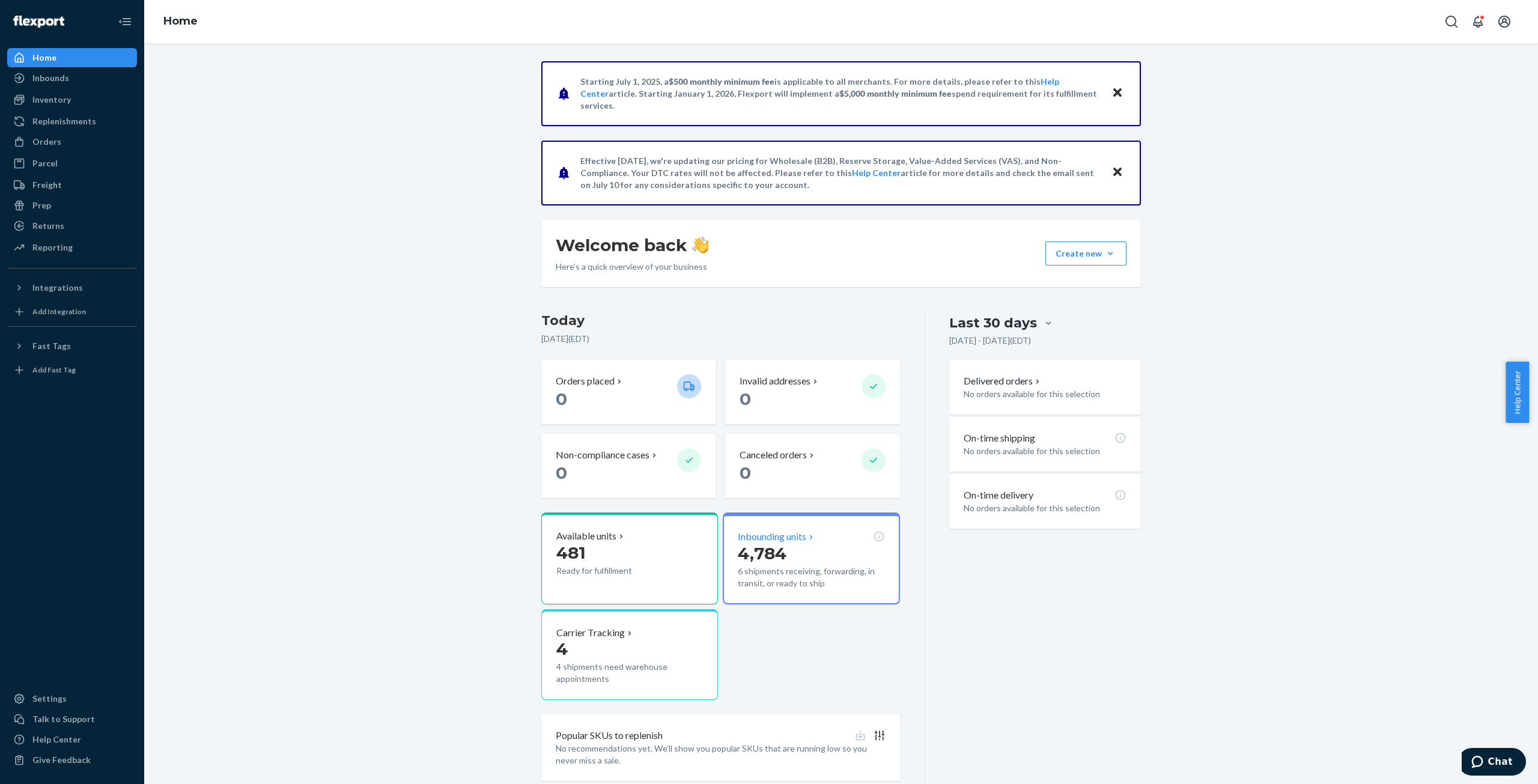
click at [767, 542] on p "4,784" at bounding box center [811, 553] width 147 height 22
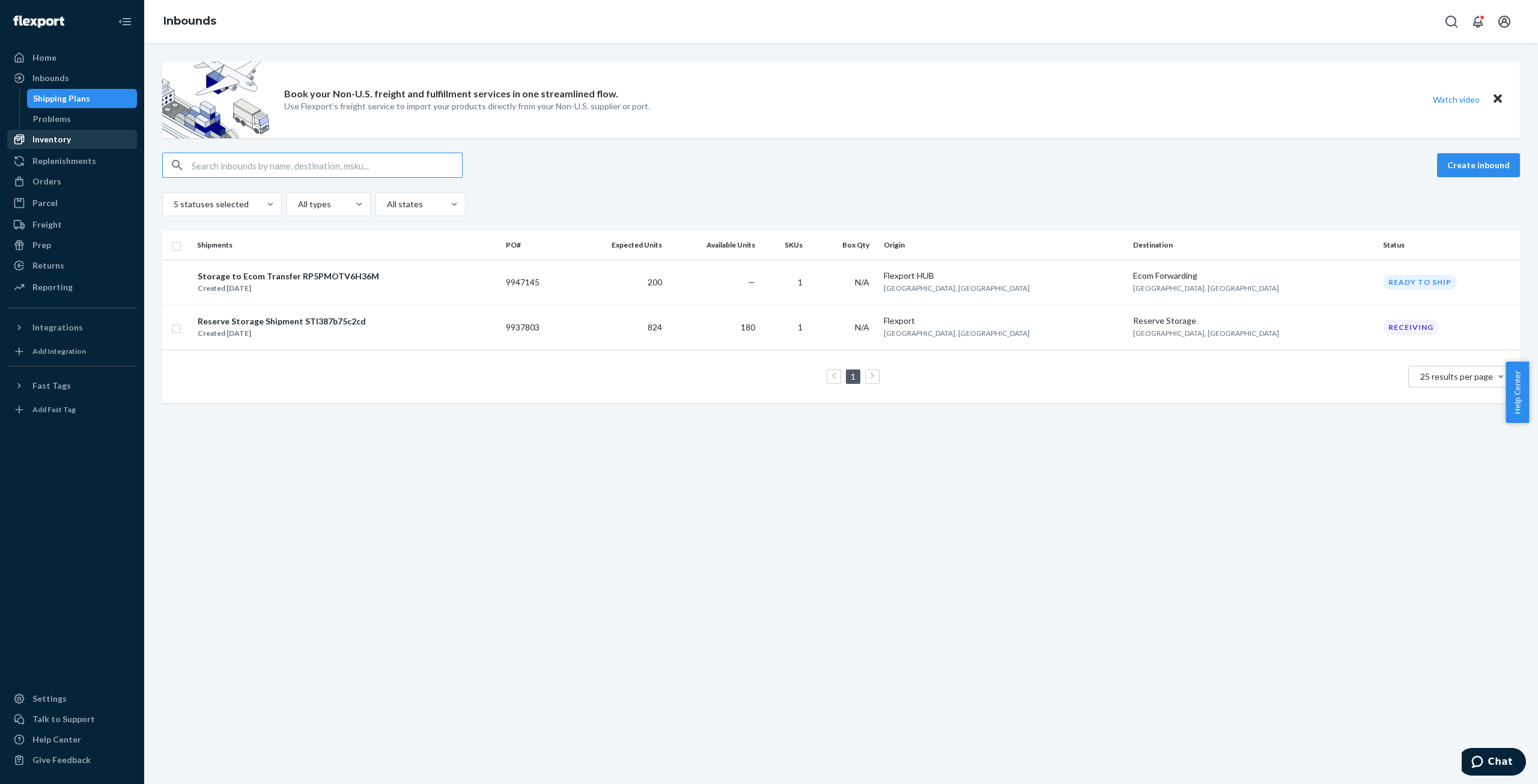
click at [44, 132] on div "Inventory" at bounding box center [72, 139] width 128 height 17
